Goal: Check status: Check status

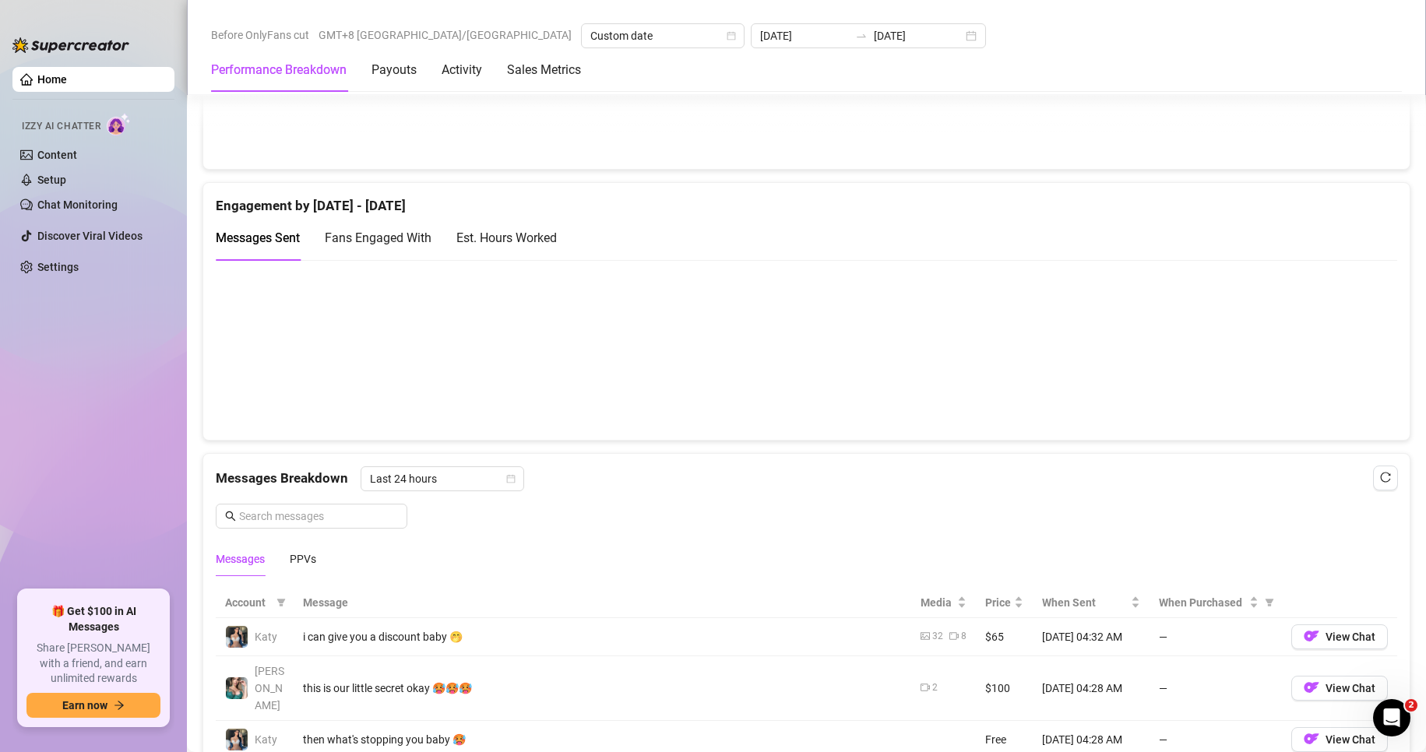
scroll to position [649, 0]
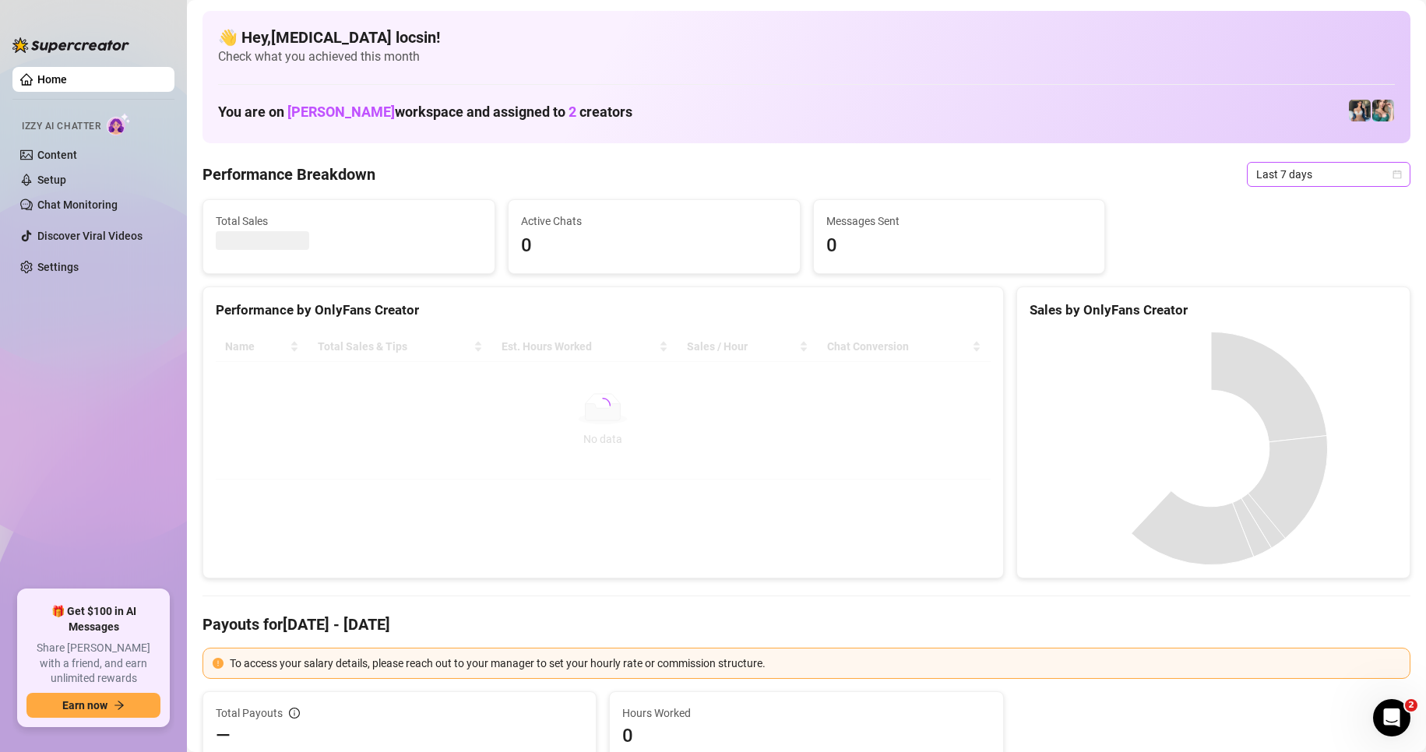
click at [1293, 168] on span "Last 7 days" at bounding box center [1328, 174] width 145 height 23
click at [1314, 308] on div "Custom date" at bounding box center [1315, 305] width 139 height 17
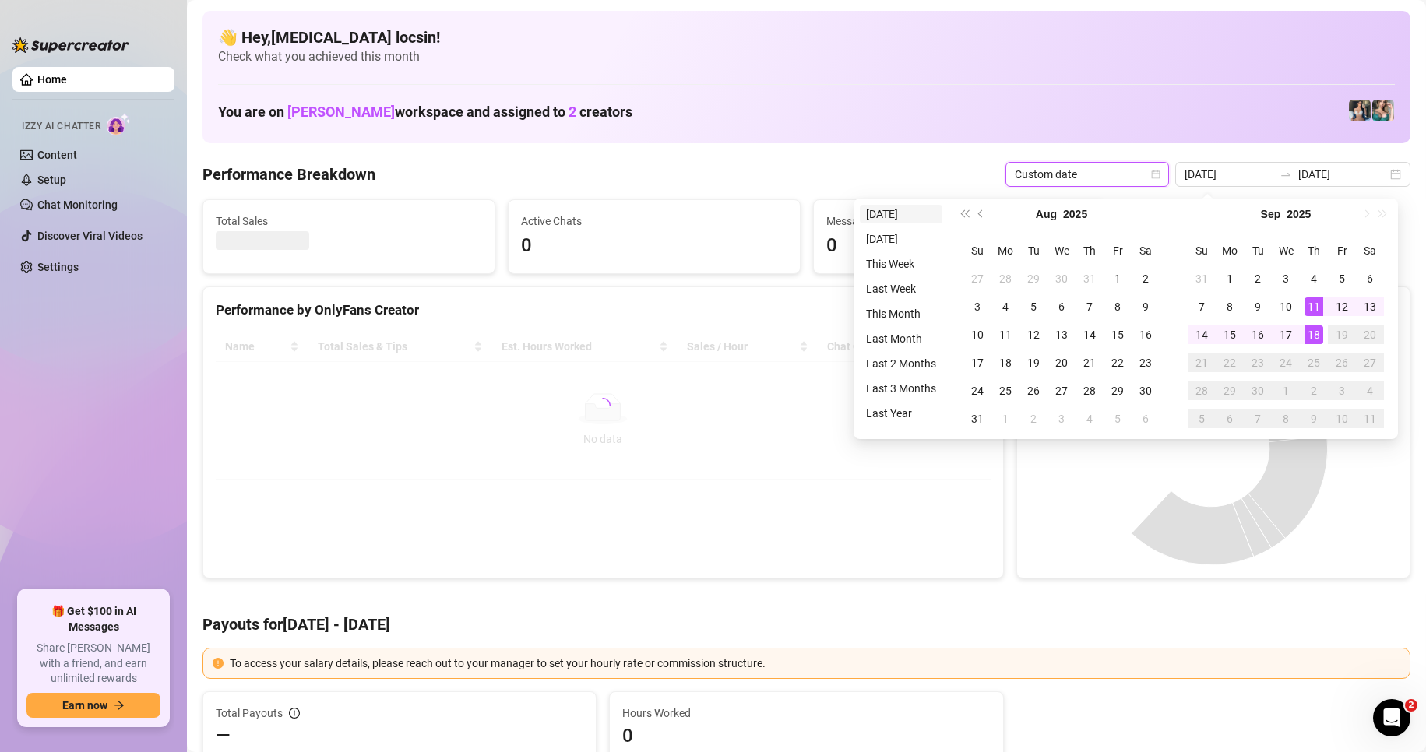
type input "[DATE]"
drag, startPoint x: 902, startPoint y: 216, endPoint x: 17, endPoint y: 609, distance: 968.4
click at [902, 216] on li "[DATE]" at bounding box center [901, 214] width 83 height 19
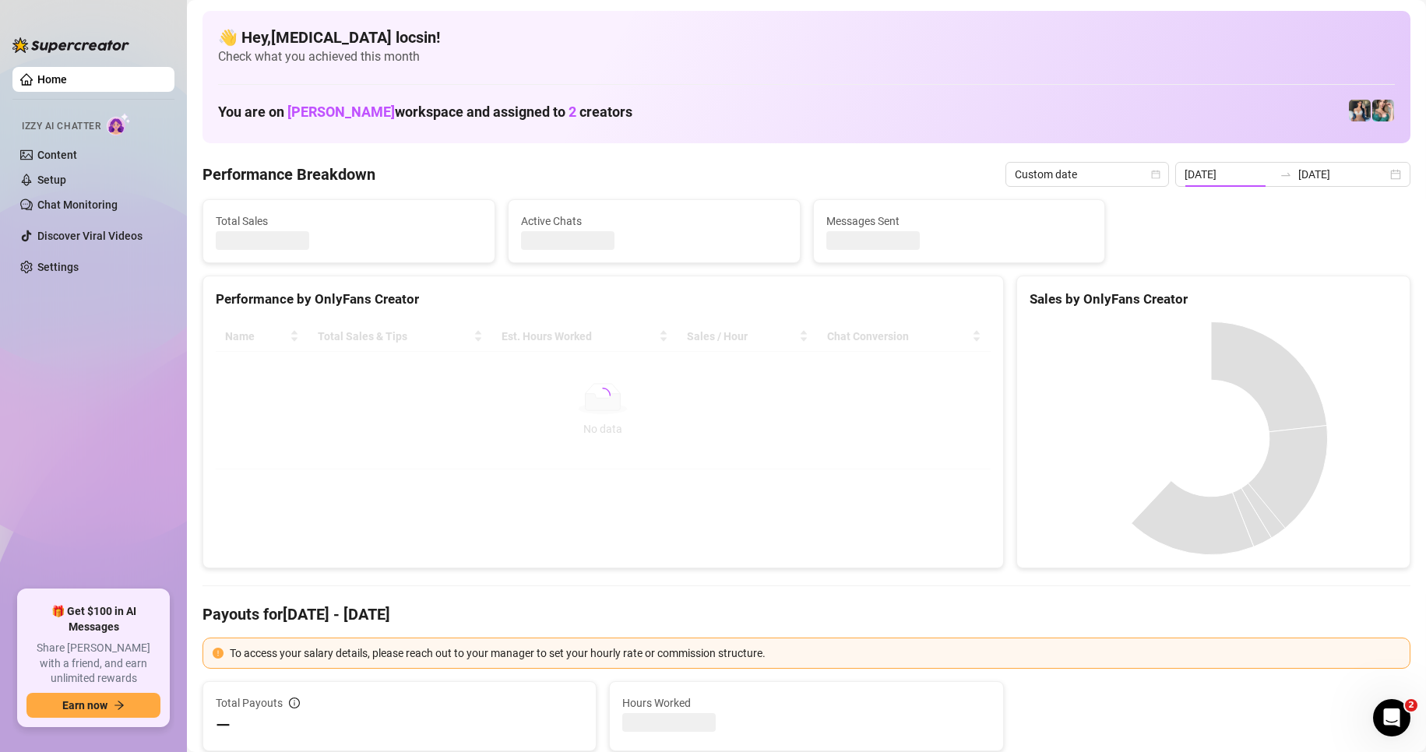
type input "[DATE]"
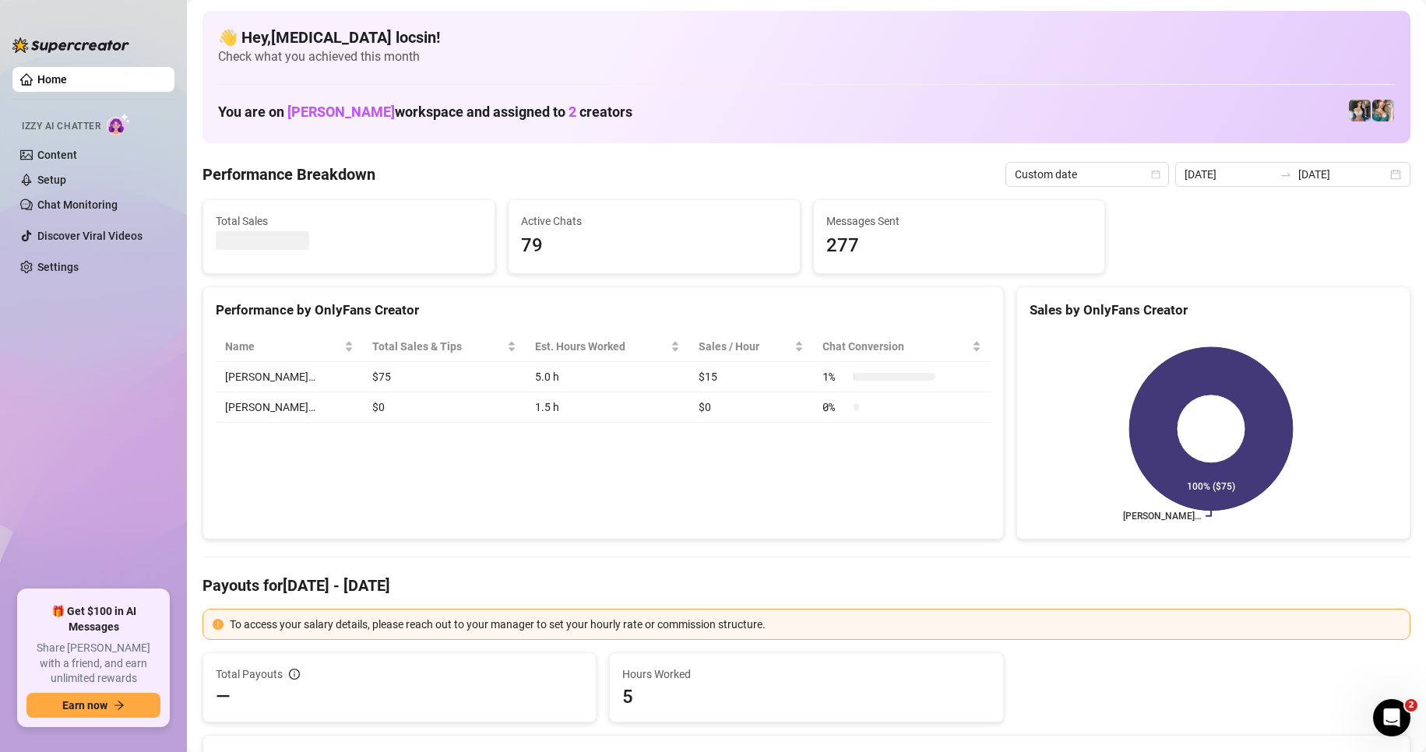
click at [675, 505] on div "Performance by OnlyFans Creator Name Total Sales & Tips Est. Hours Worked Sales…" at bounding box center [602, 414] width 801 height 254
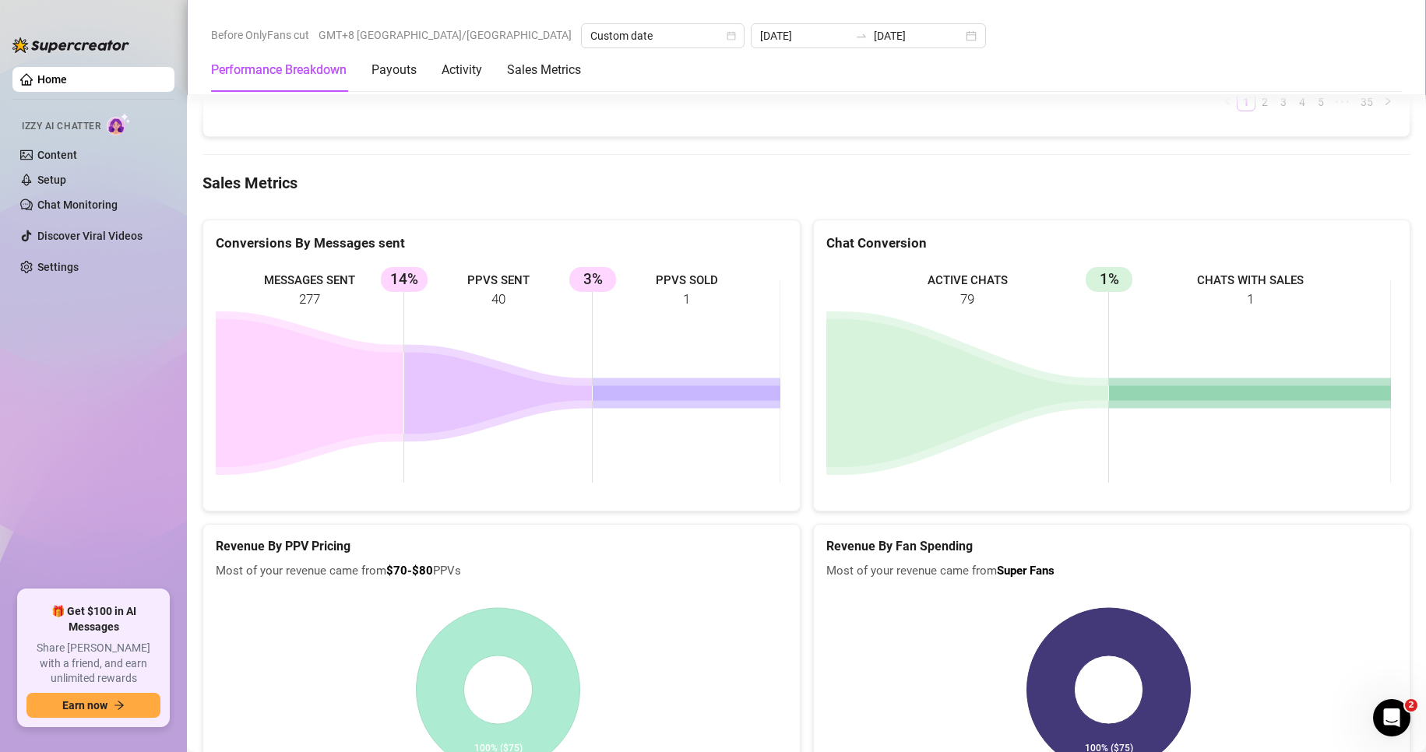
scroll to position [2341, 0]
